Goal: Task Accomplishment & Management: Manage account settings

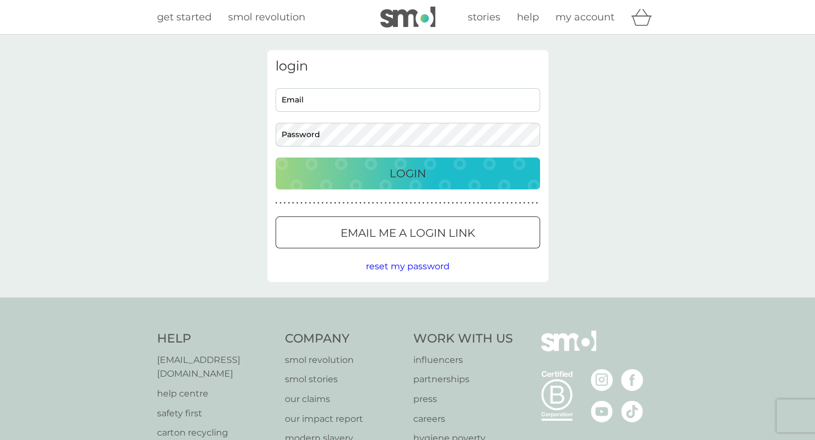
type input "[PERSON_NAME][EMAIL_ADDRESS][PERSON_NAME][DOMAIN_NAME]"
drag, startPoint x: 413, startPoint y: 171, endPoint x: 498, endPoint y: 60, distance: 140.1
click at [413, 171] on p "Login" at bounding box center [408, 174] width 36 height 18
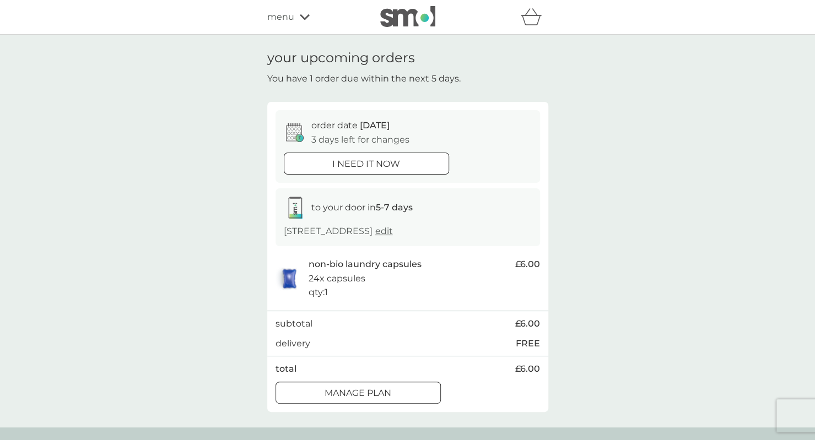
click at [336, 401] on p "Manage plan" at bounding box center [358, 393] width 67 height 14
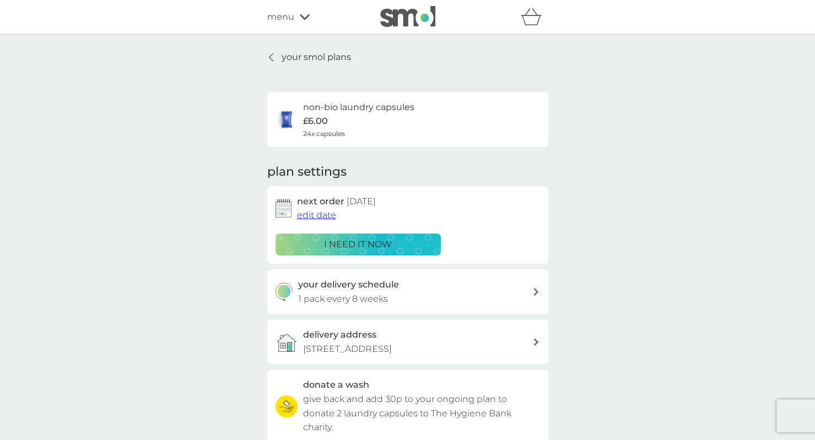
scroll to position [55, 0]
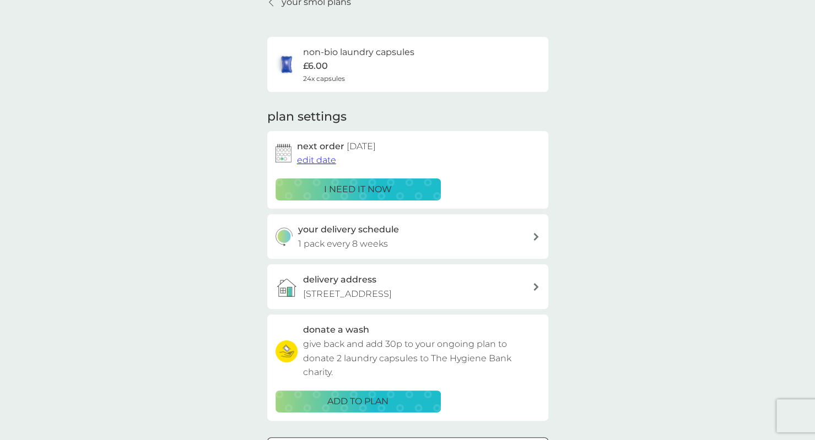
click at [323, 159] on span "edit date" at bounding box center [316, 160] width 39 height 10
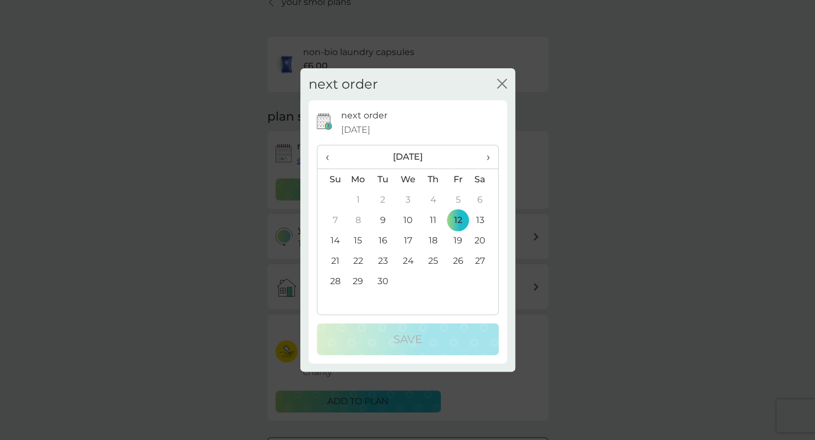
click at [458, 238] on td "19" at bounding box center [458, 240] width 25 height 20
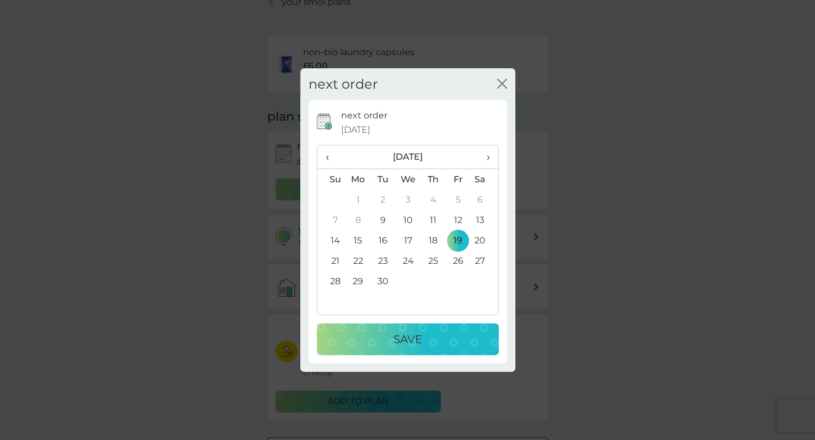
click at [439, 338] on div "Save" at bounding box center [408, 340] width 160 height 18
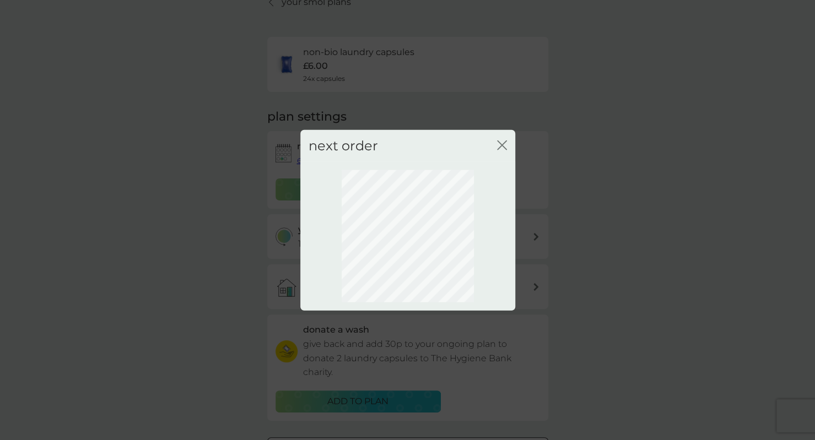
scroll to position [22, 0]
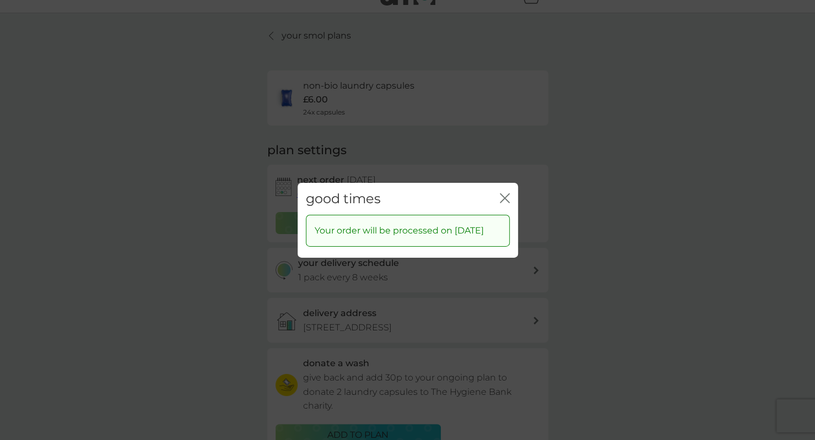
click at [504, 194] on icon "close" at bounding box center [505, 198] width 10 height 10
